Goal: Find specific page/section: Find specific page/section

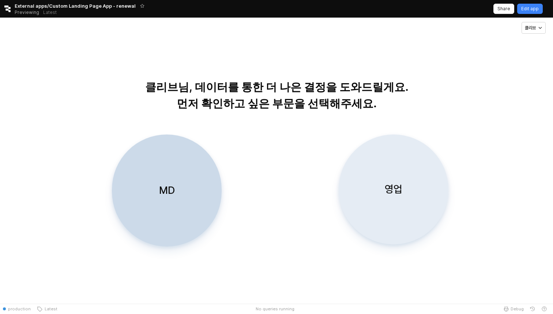
click at [392, 193] on p "영업" at bounding box center [394, 189] width 18 height 14
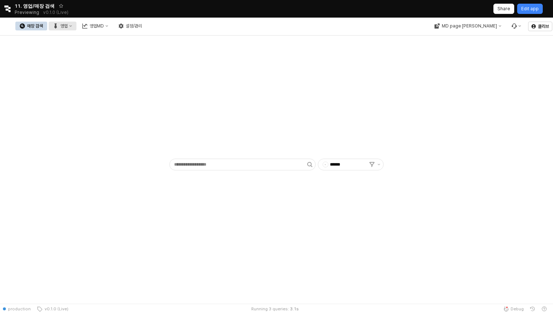
click at [68, 26] on div "영업" at bounding box center [63, 25] width 7 height 5
click at [155, 37] on div "목표매출 달성현황" at bounding box center [144, 40] width 39 height 6
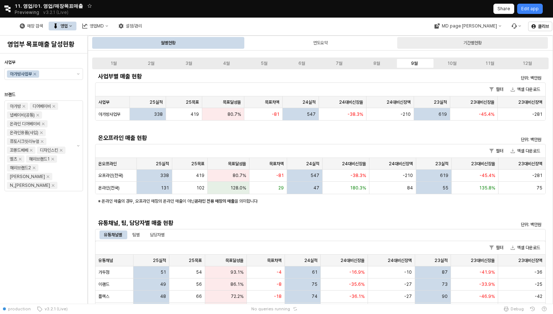
click at [477, 45] on div "기간별현황" at bounding box center [472, 42] width 18 height 9
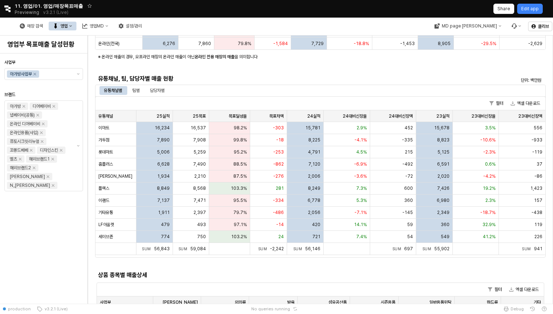
scroll to position [148, 0]
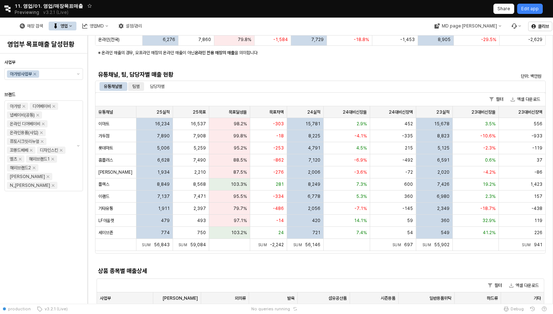
click at [136, 87] on div "팀별" at bounding box center [135, 86] width 7 height 9
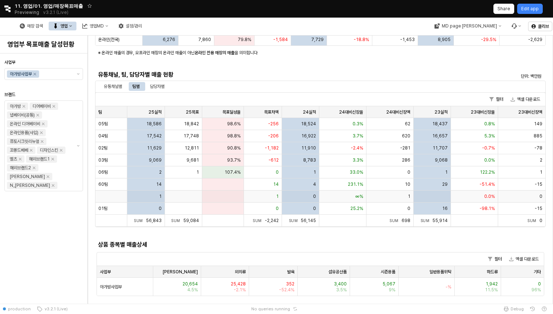
click at [113, 196] on div "App Frame" at bounding box center [111, 196] width 32 height 12
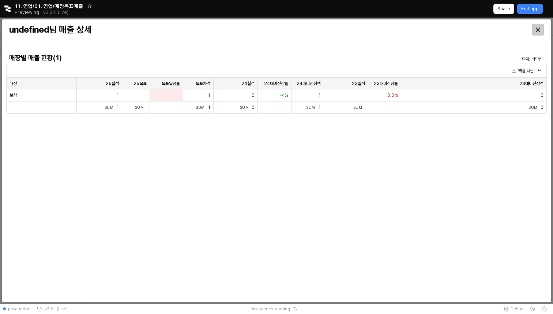
click at [543, 29] on div "Close" at bounding box center [538, 29] width 11 height 11
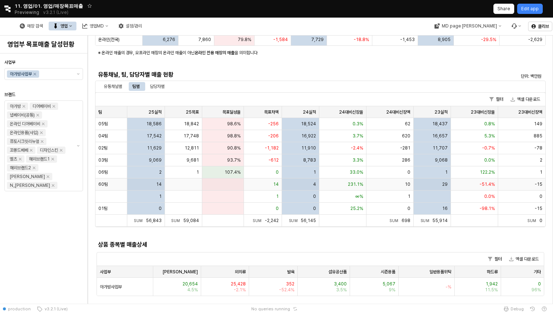
click at [110, 185] on div "60팀" at bounding box center [111, 184] width 32 height 12
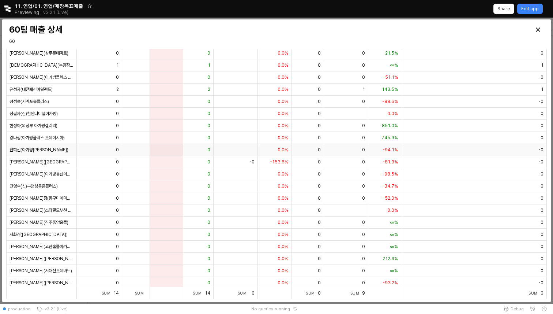
scroll to position [0, 0]
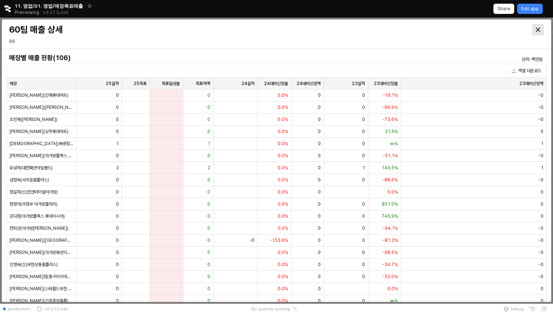
click at [540, 31] on icon "Close" at bounding box center [538, 29] width 4 height 4
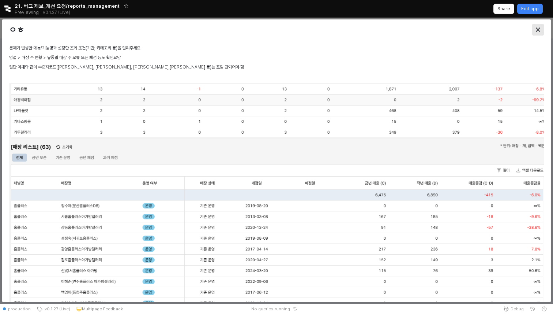
click at [534, 34] on div "Close" at bounding box center [538, 29] width 11 height 11
